Goal: Information Seeking & Learning: Learn about a topic

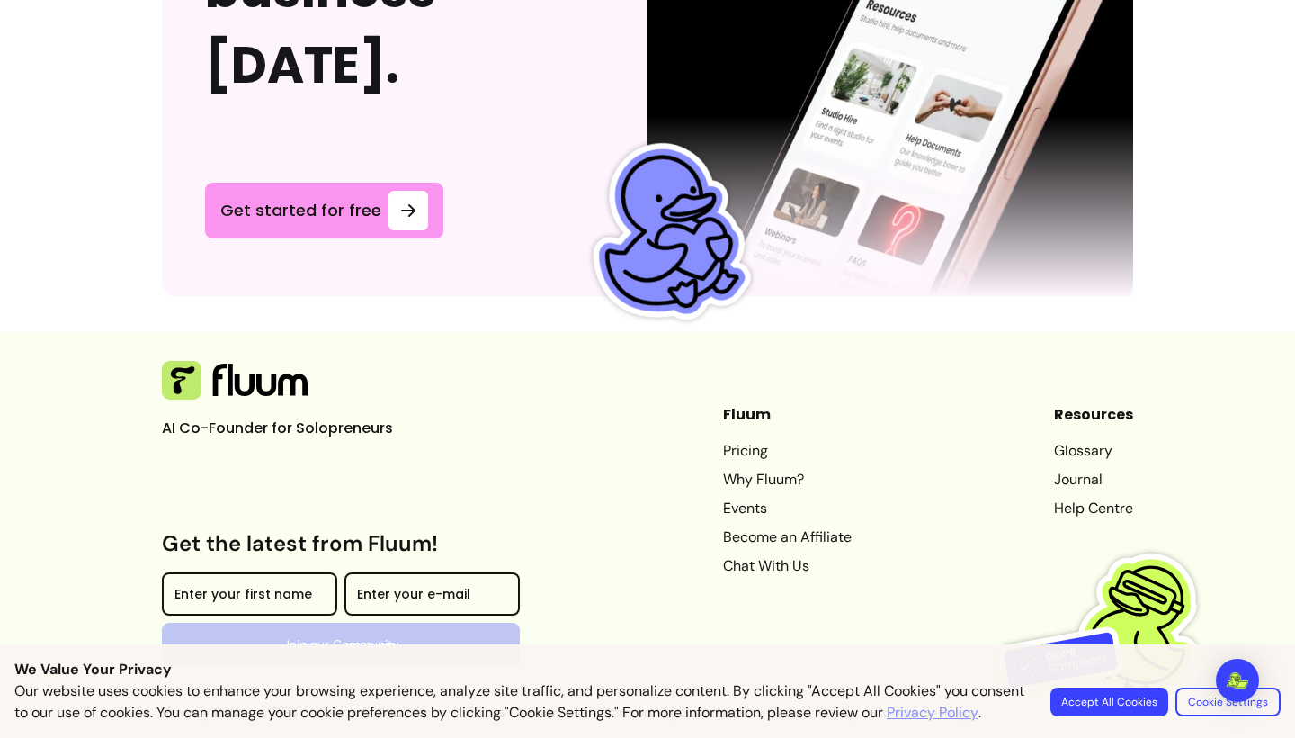
scroll to position [4874, 0]
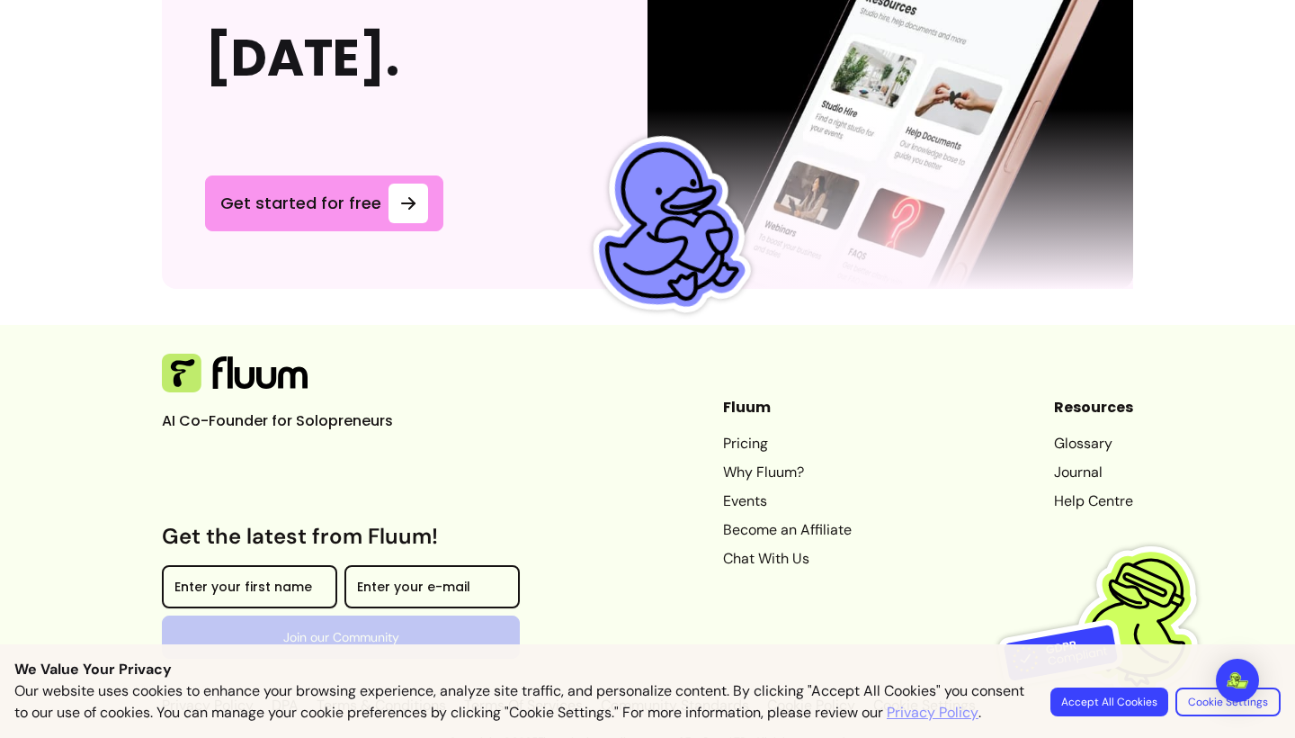
click at [1087, 469] on link "Journal" at bounding box center [1093, 472] width 79 height 22
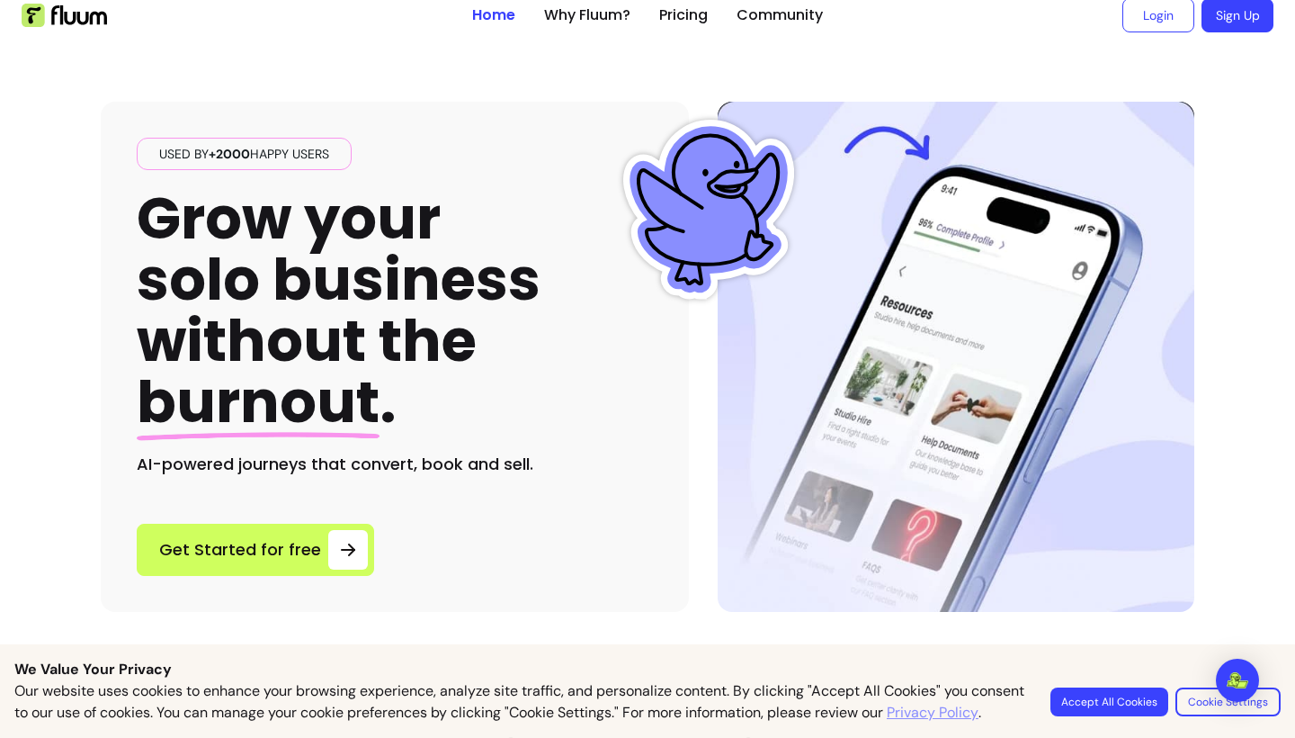
scroll to position [0, 0]
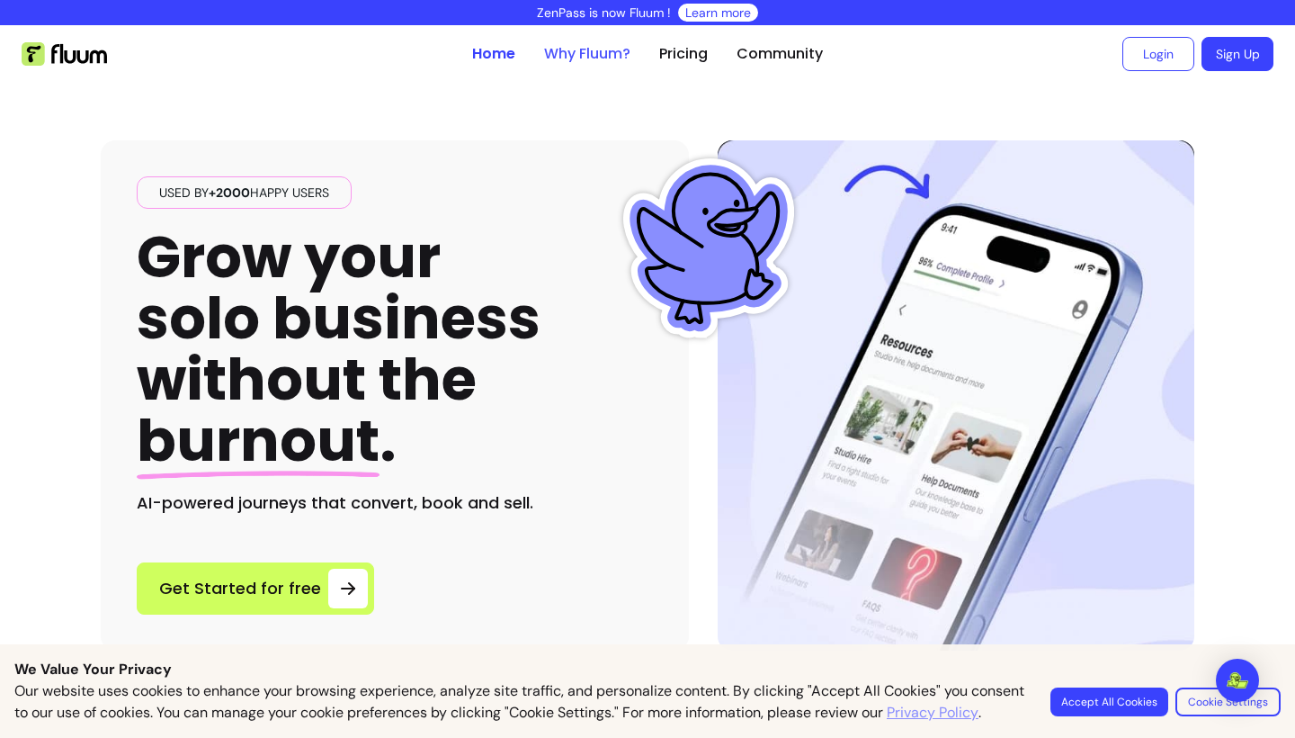
click at [564, 52] on link "Why Fluum?" at bounding box center [587, 54] width 86 height 22
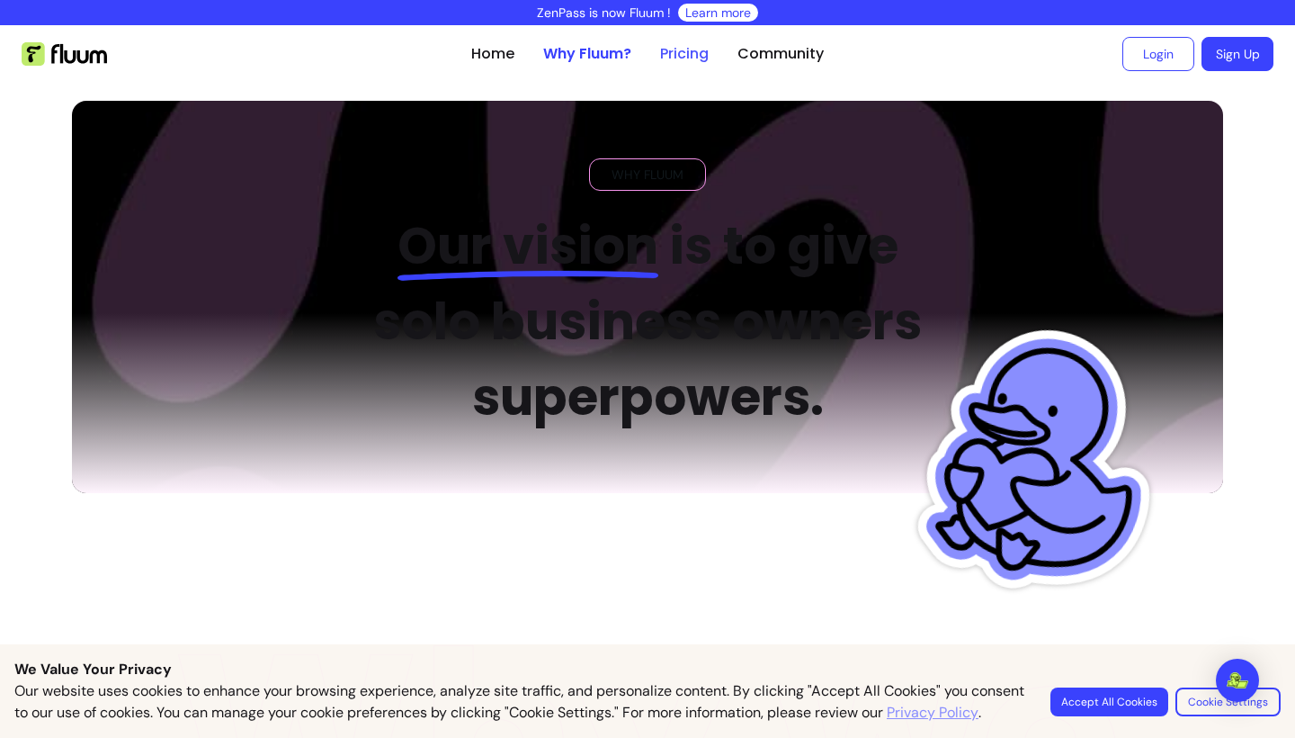
click at [701, 55] on link "Pricing" at bounding box center [684, 54] width 49 height 22
click at [692, 58] on link "Pricing" at bounding box center [684, 54] width 49 height 22
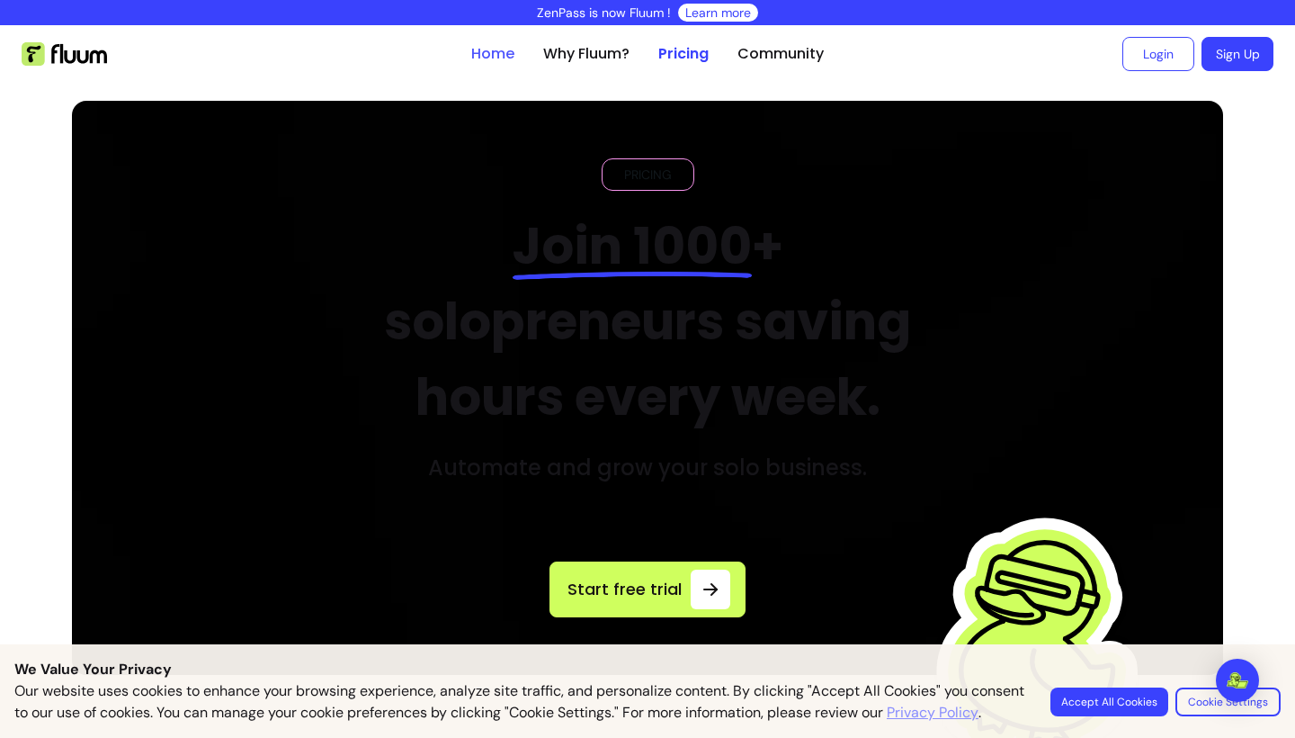
click at [498, 51] on link "Home" at bounding box center [492, 54] width 43 height 22
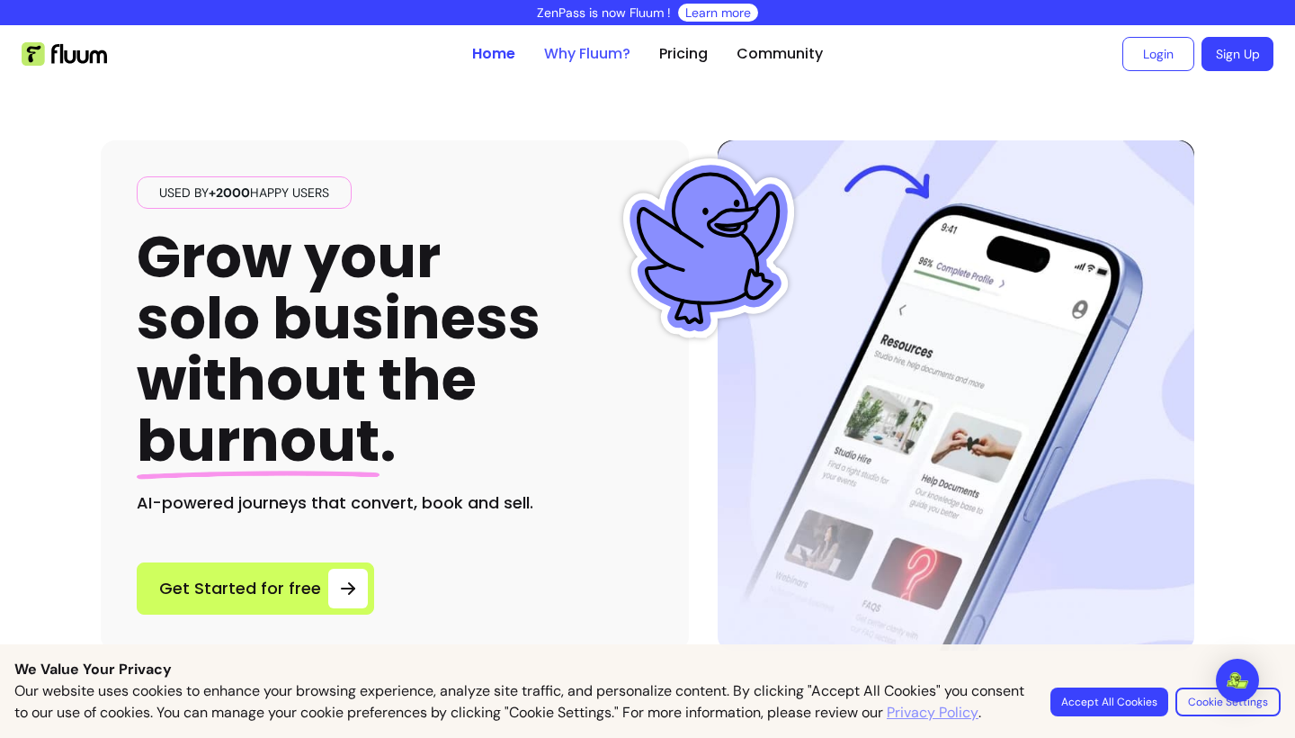
click at [604, 49] on link "Why Fluum?" at bounding box center [587, 54] width 86 height 22
